Goal: Task Accomplishment & Management: Use online tool/utility

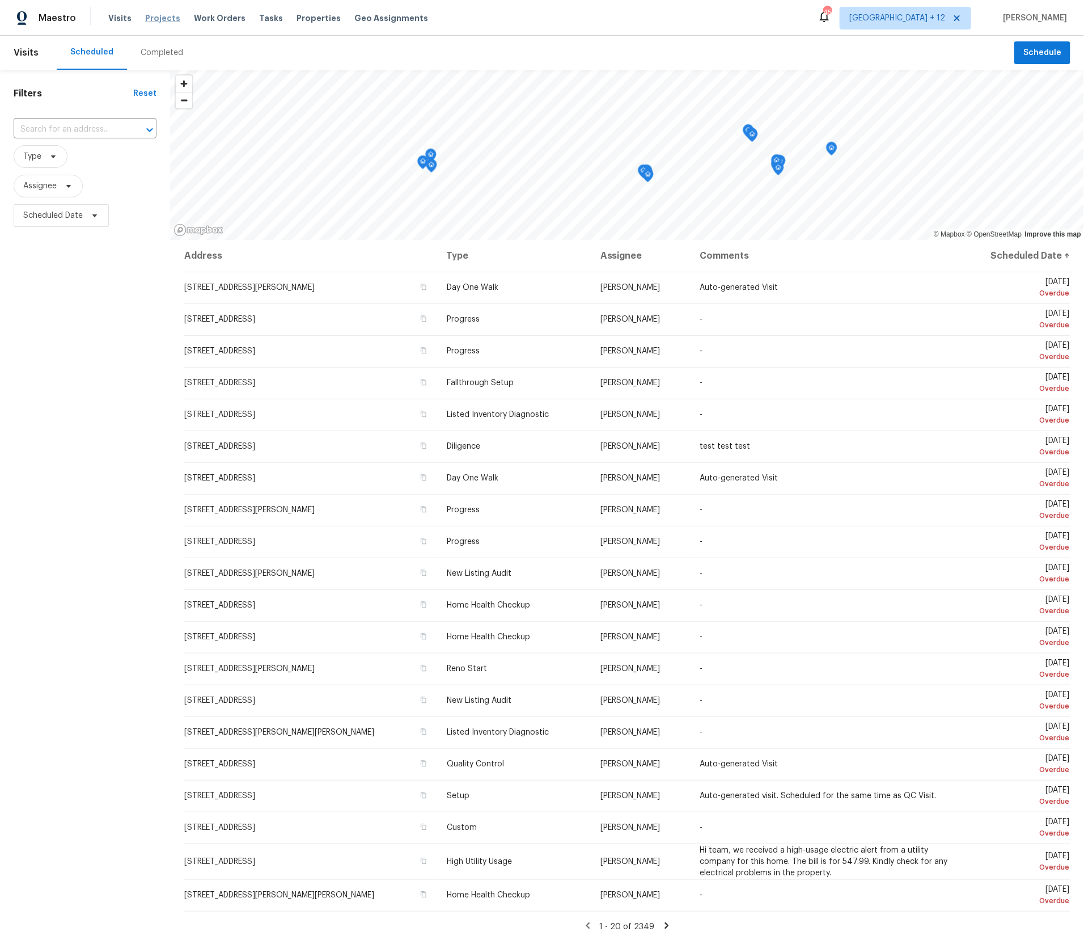
click at [157, 19] on span "Projects" at bounding box center [162, 17] width 35 height 11
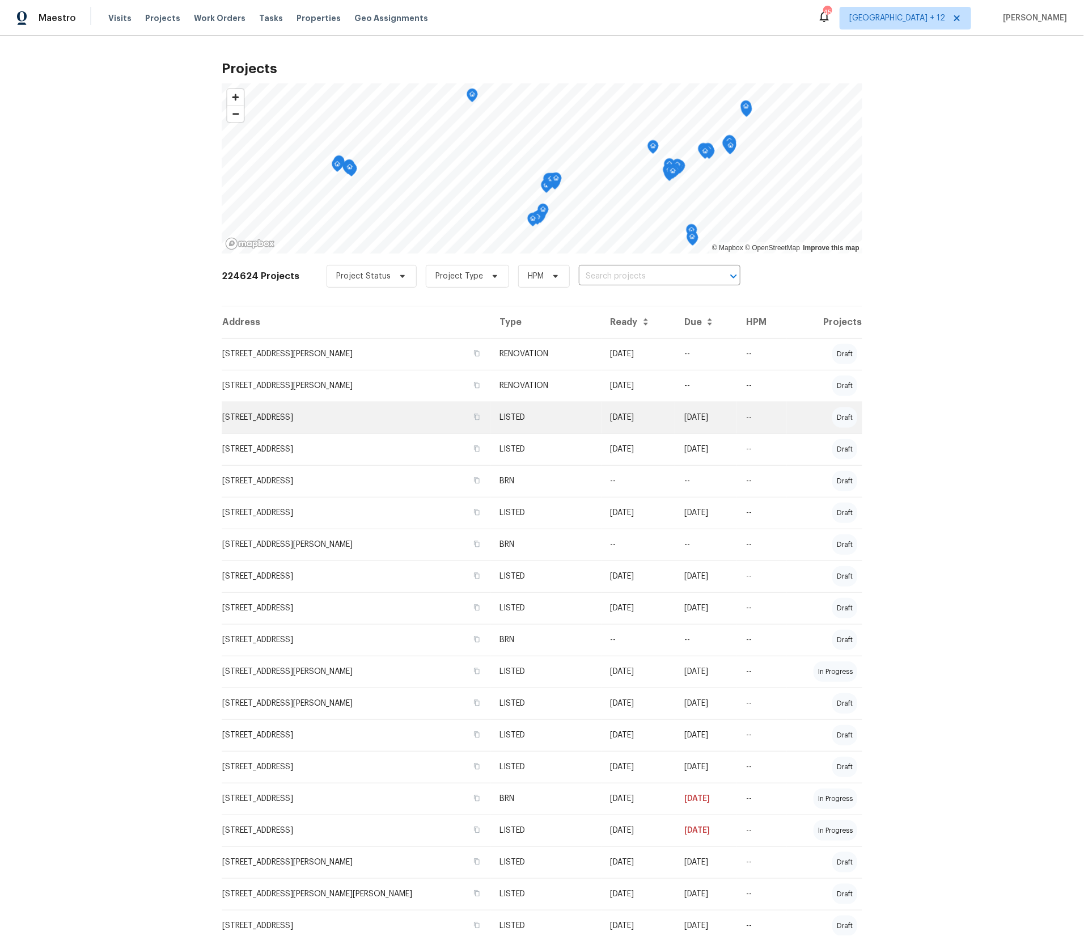
click at [388, 416] on td "4100 Dragonfly Ct, Heartland, TX 75126" at bounding box center [356, 417] width 269 height 32
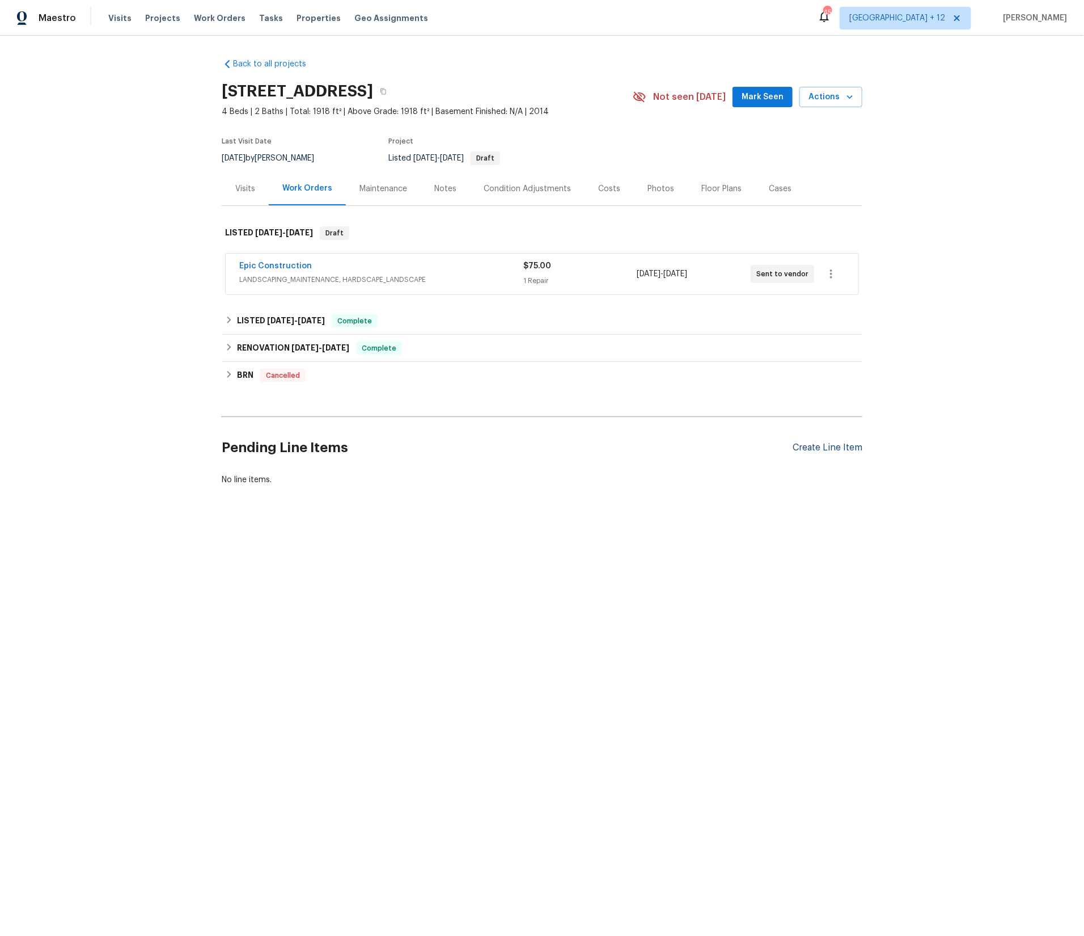
click at [848, 447] on div "Create Line Item" at bounding box center [828, 447] width 70 height 11
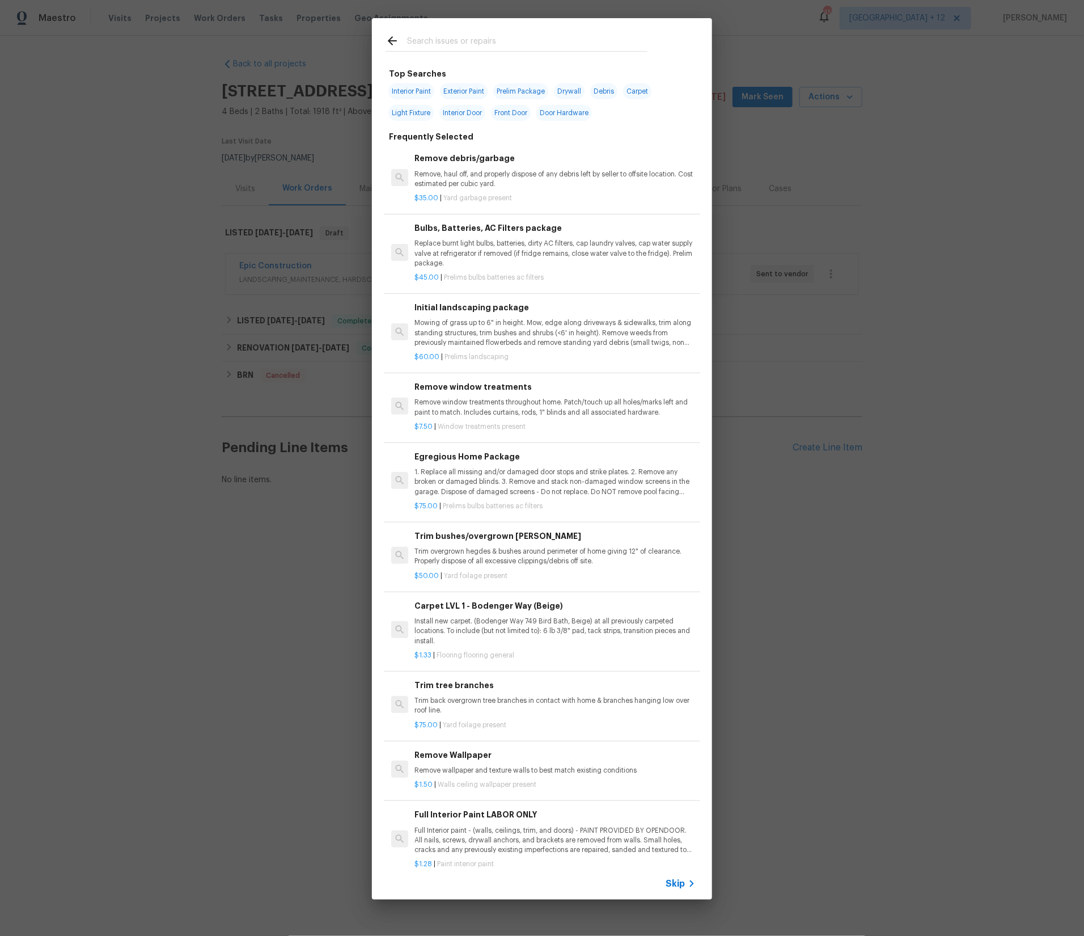
click at [444, 44] on input "text" at bounding box center [527, 42] width 240 height 17
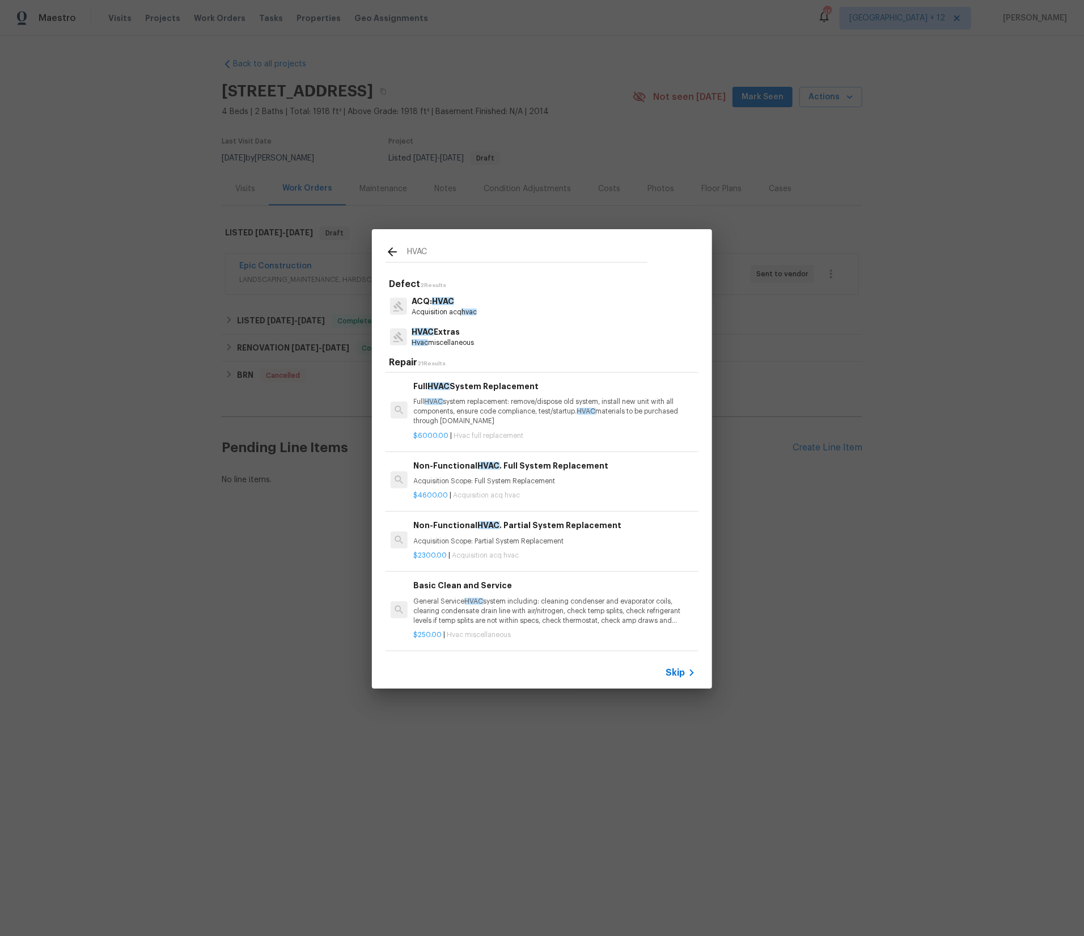
scroll to position [293, 1]
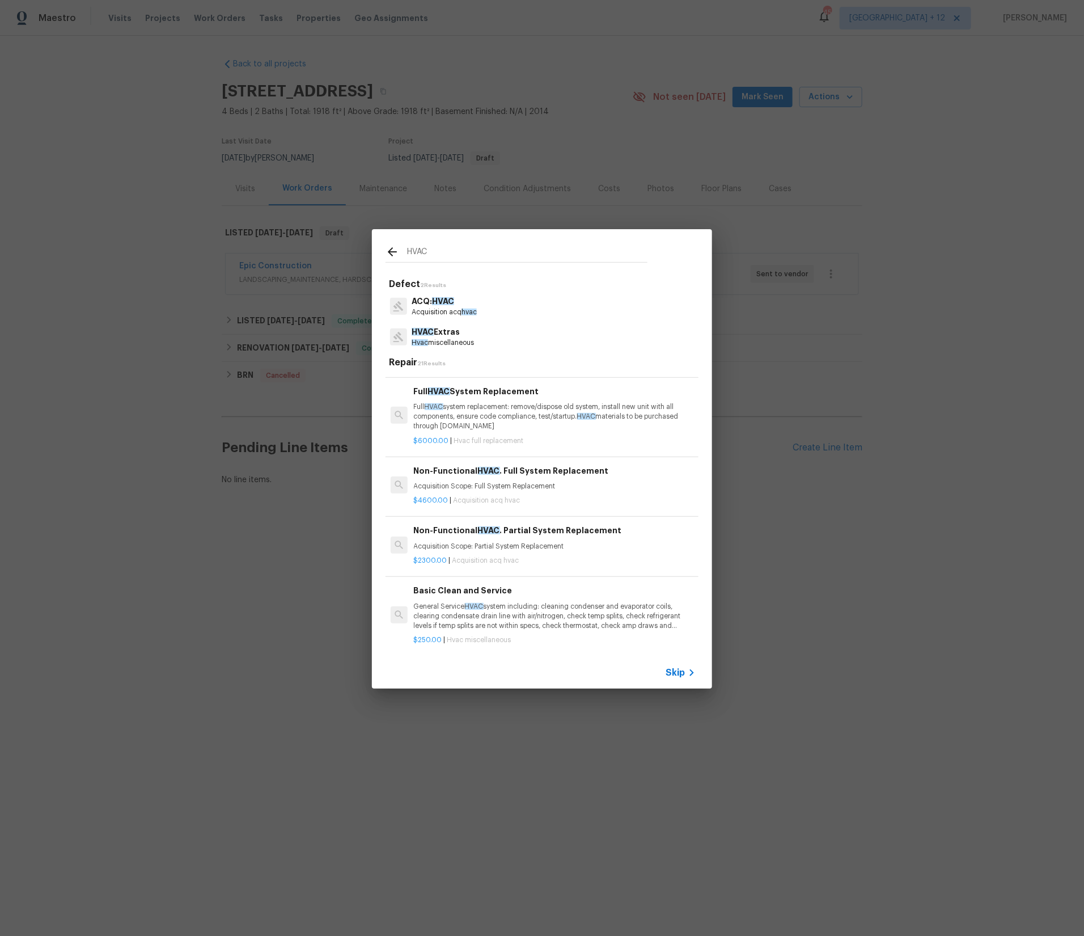
drag, startPoint x: 456, startPoint y: 252, endPoint x: 441, endPoint y: 252, distance: 15.9
click at [441, 252] on input "HVAC" at bounding box center [527, 253] width 240 height 17
drag, startPoint x: 391, startPoint y: 250, endPoint x: 379, endPoint y: 248, distance: 11.4
click at [379, 248] on div "HVAC" at bounding box center [516, 251] width 289 height 45
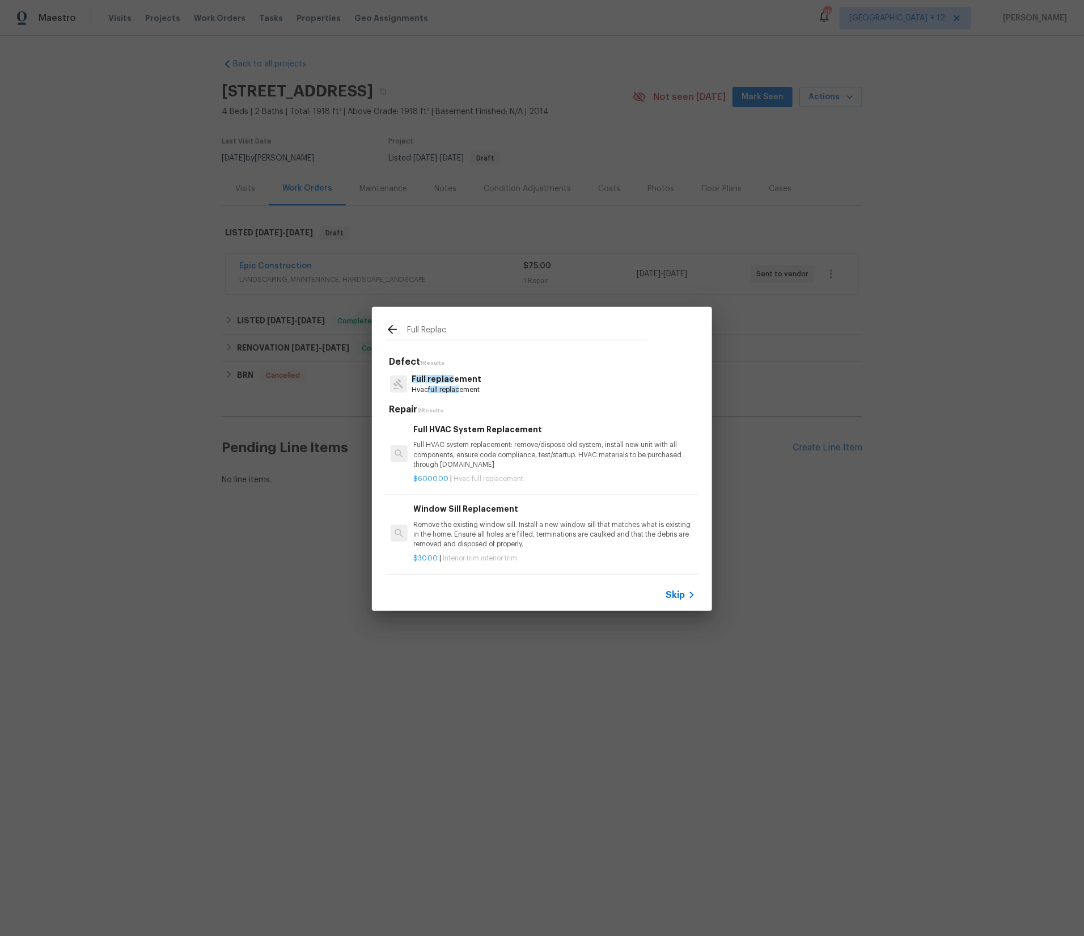
type input "Full Replac"
